Goal: Information Seeking & Learning: Learn about a topic

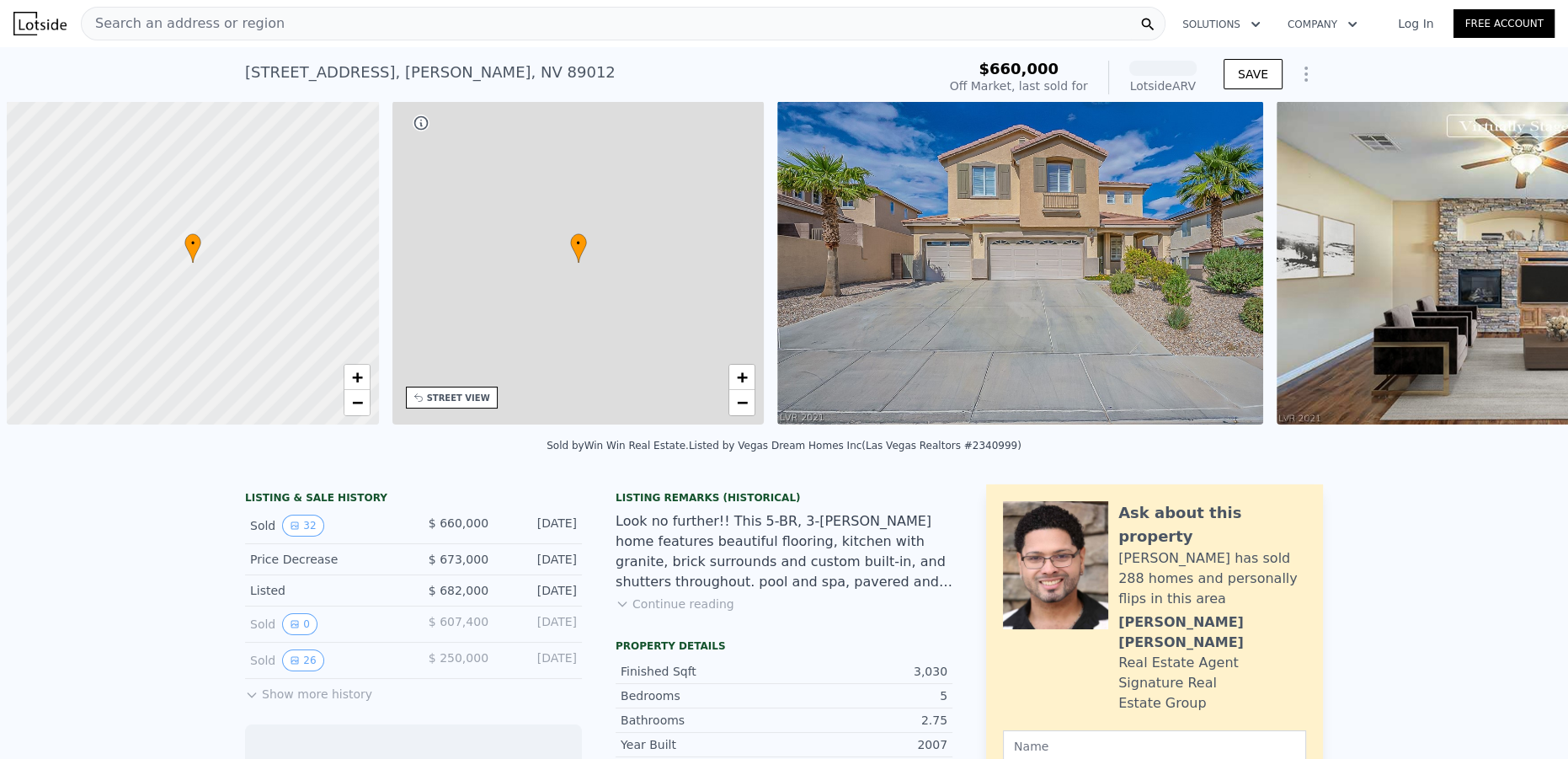
scroll to position [0, 7]
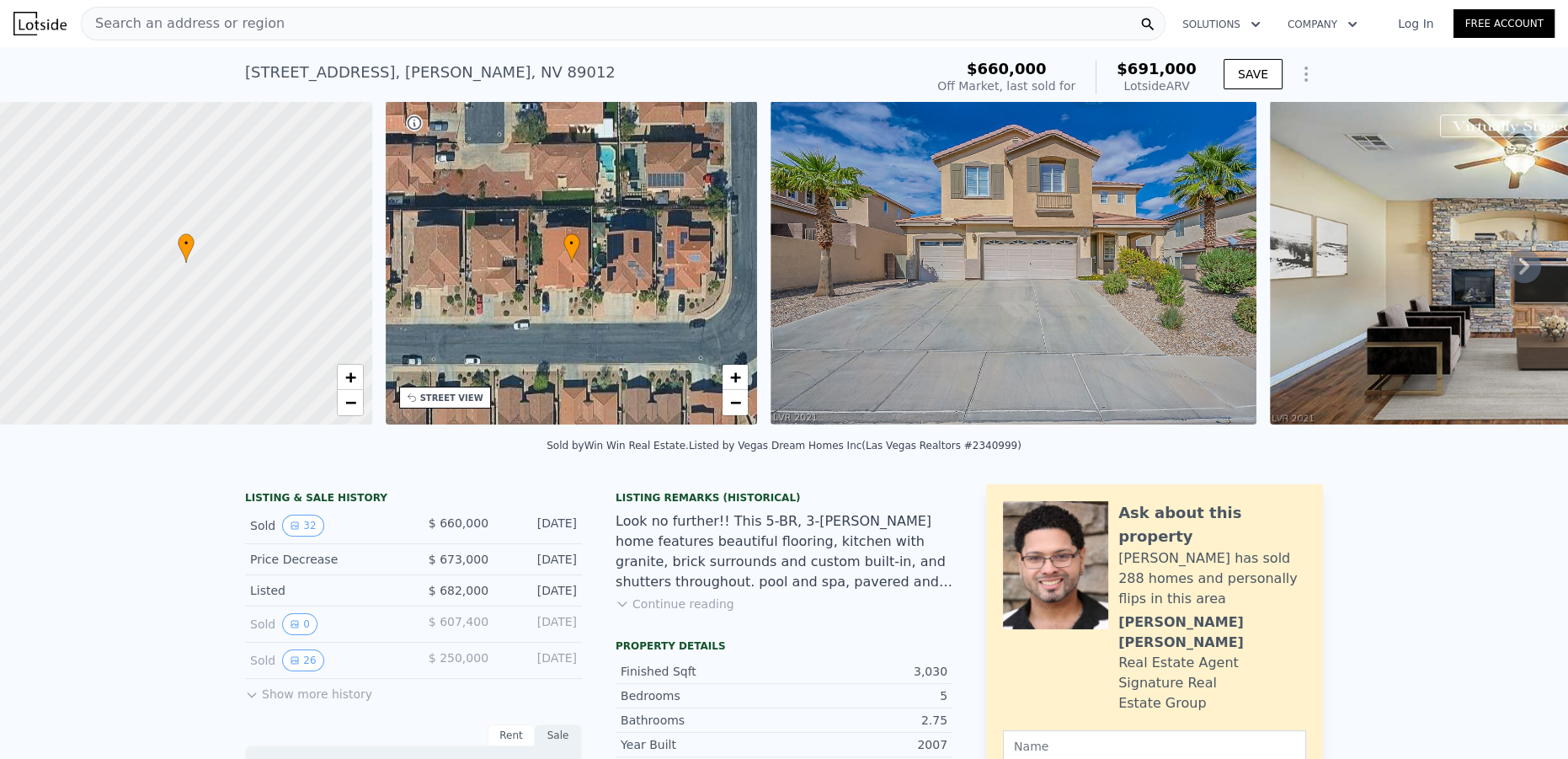
click at [303, 699] on button "Show more history" at bounding box center [308, 691] width 127 height 24
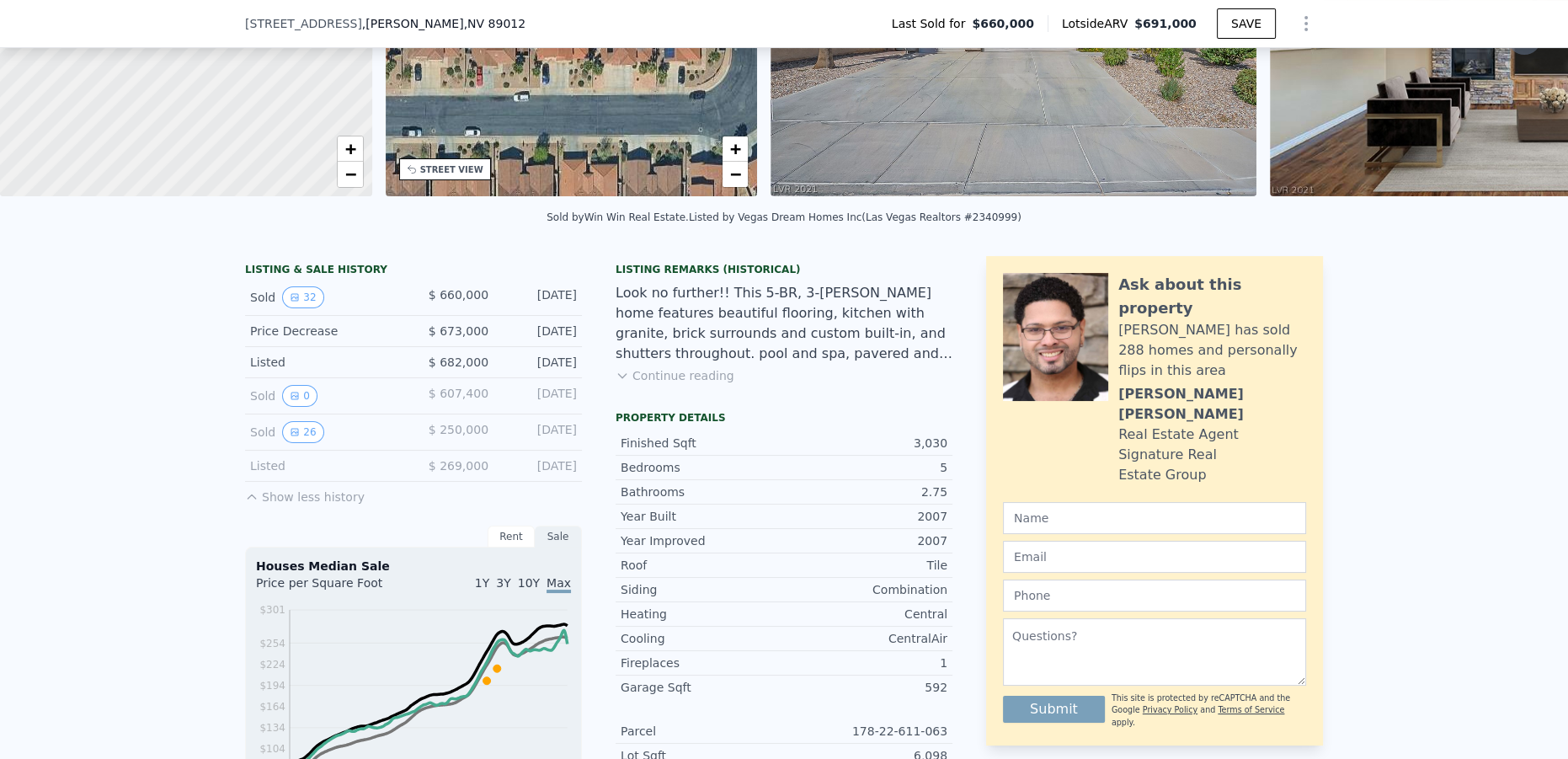
scroll to position [224, 0]
click at [300, 438] on button "26" at bounding box center [302, 431] width 41 height 22
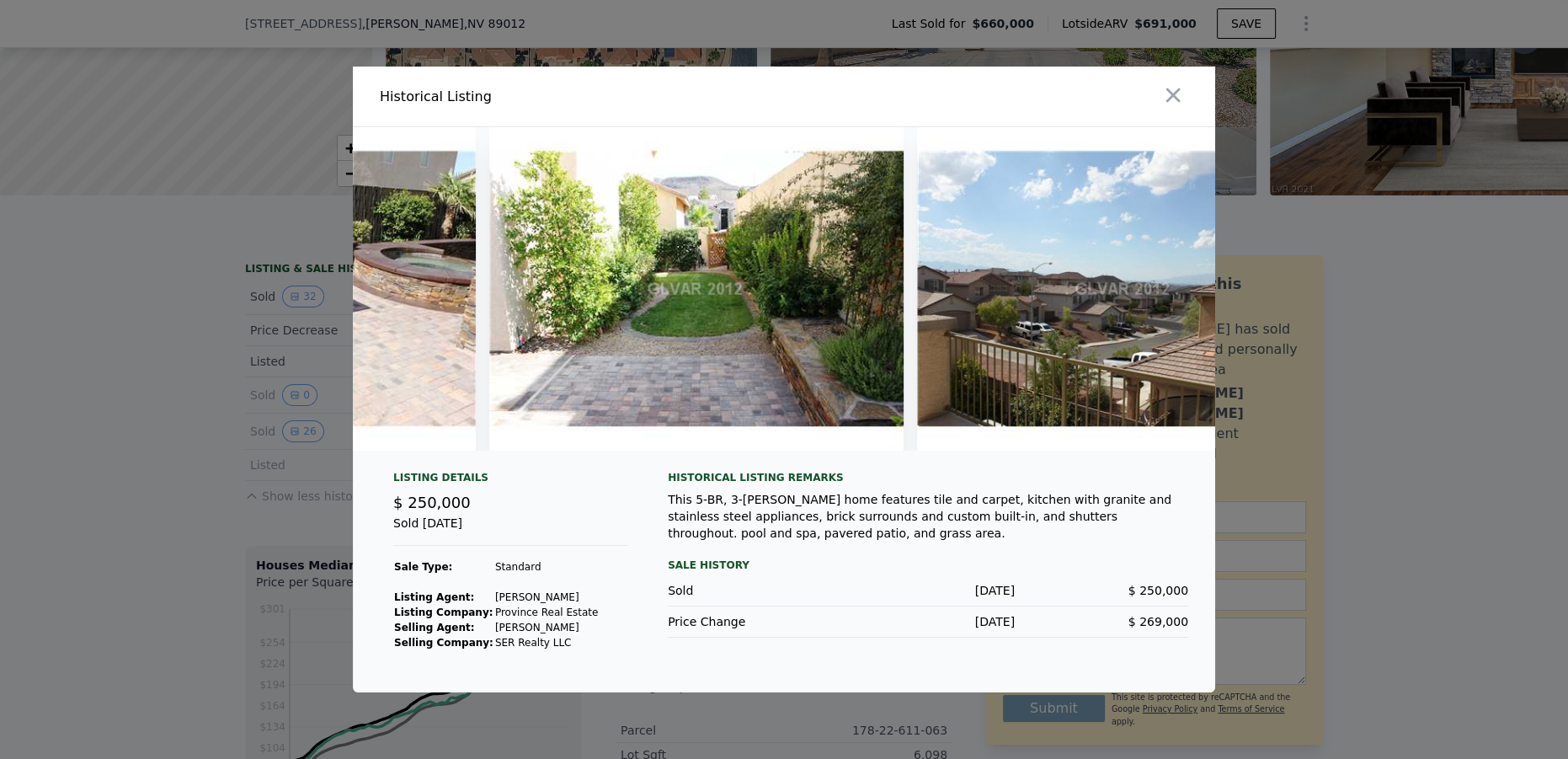
scroll to position [0, 10276]
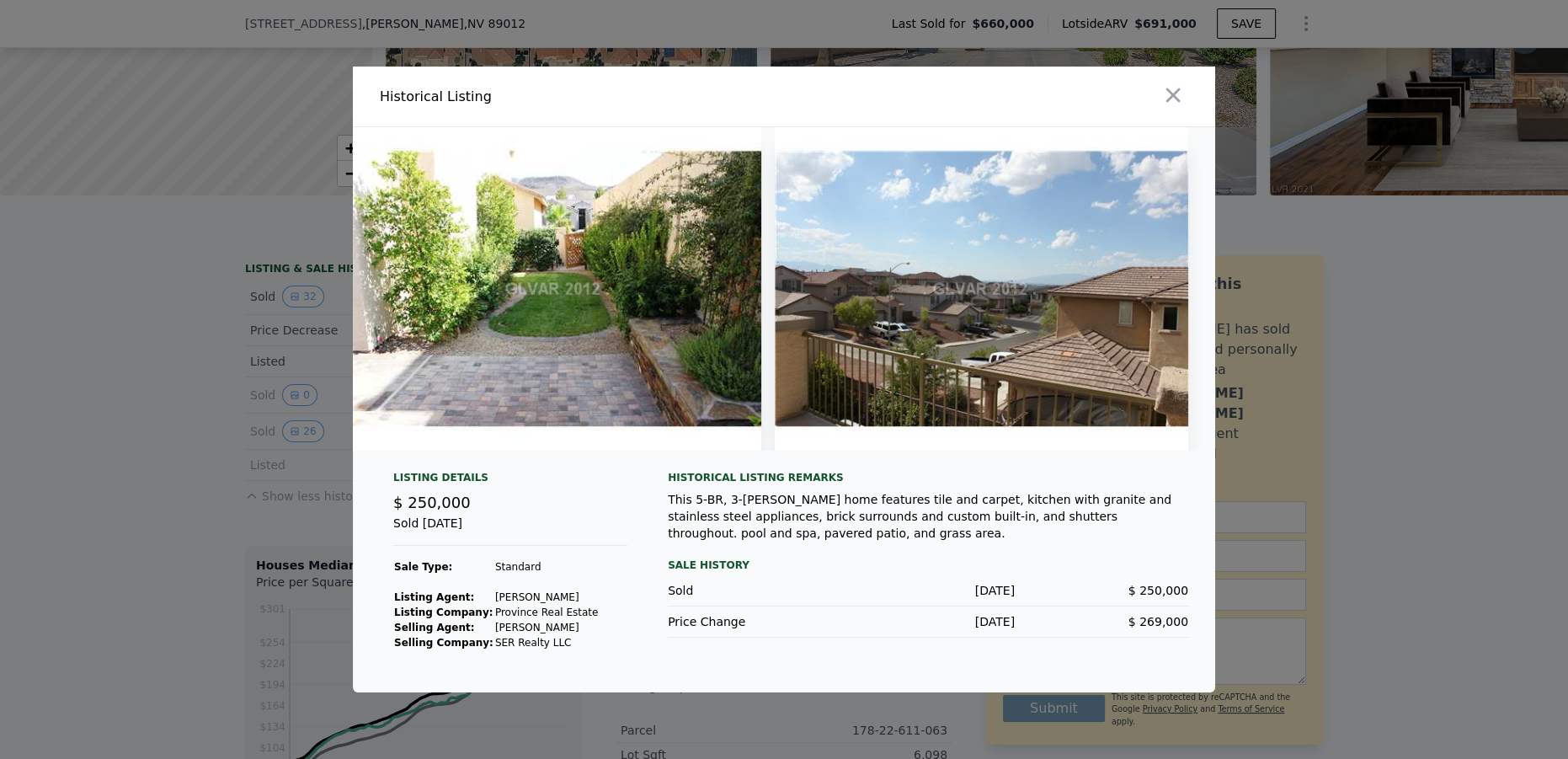
click at [161, 263] on div at bounding box center [784, 380] width 1568 height 759
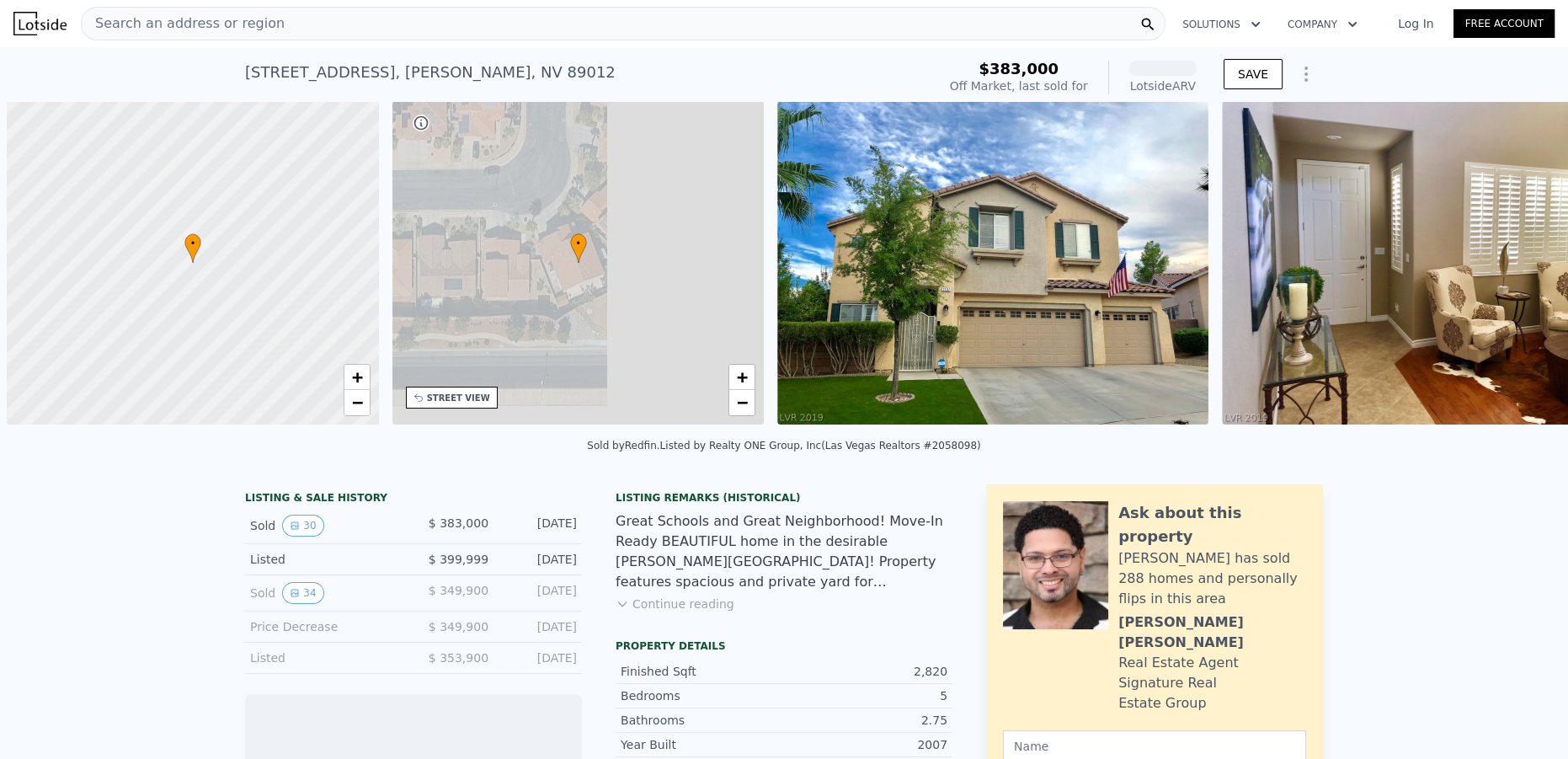
scroll to position [0, 7]
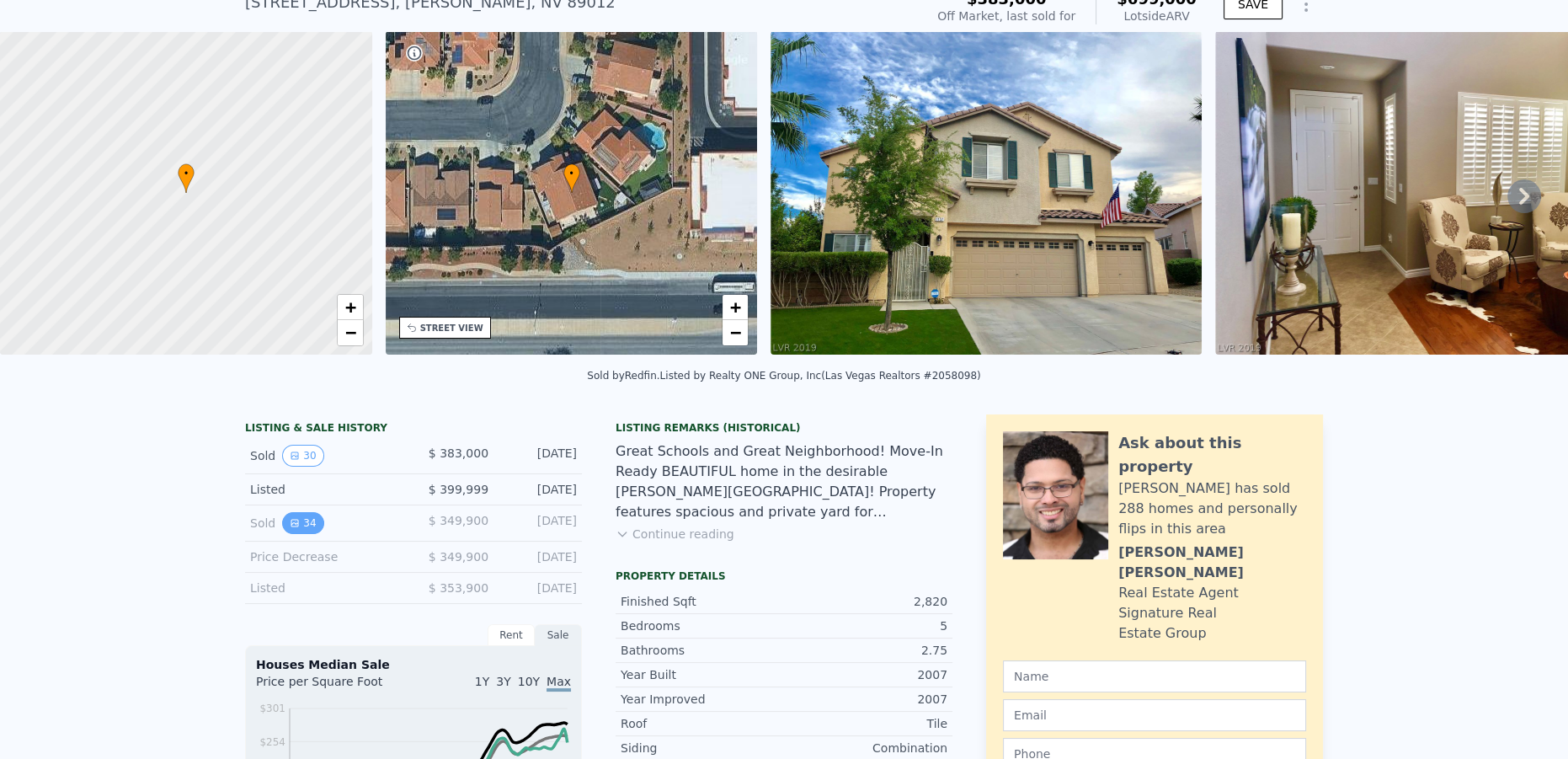
click at [295, 529] on button "34" at bounding box center [302, 523] width 41 height 22
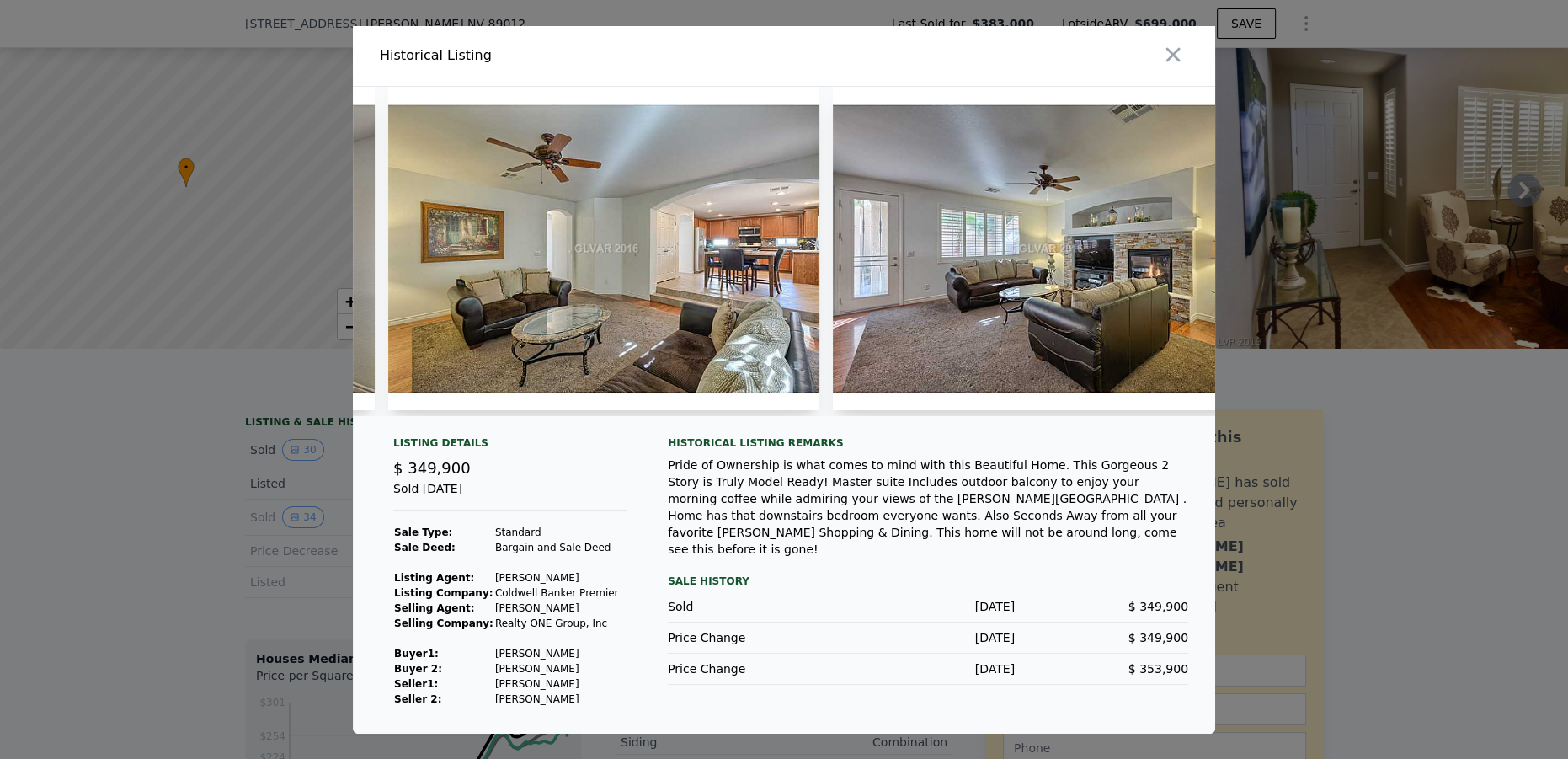
scroll to position [0, 0]
